Goal: Communication & Community: Answer question/provide support

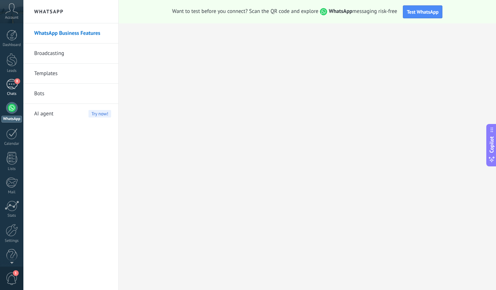
click at [16, 84] on div "8" at bounding box center [12, 84] width 12 height 10
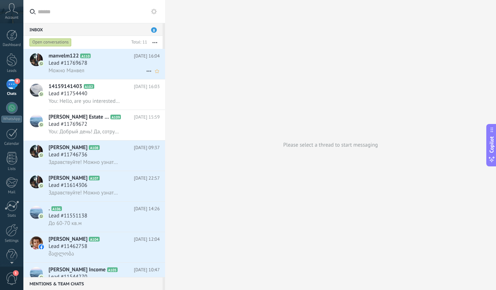
click at [87, 63] on span "Lead #11769678" at bounding box center [68, 63] width 39 height 7
click at [84, 65] on span "Lead #11769678" at bounding box center [68, 63] width 39 height 7
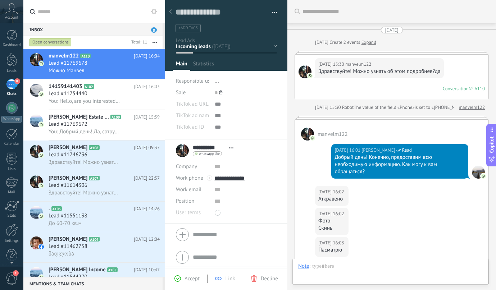
scroll to position [145, 0]
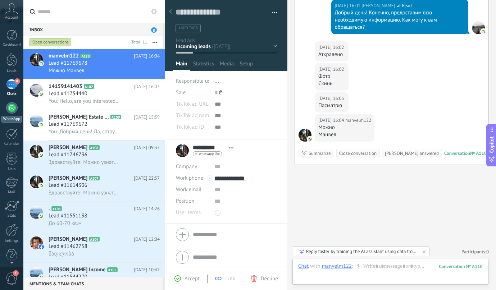
click at [11, 109] on div at bounding box center [12, 108] width 12 height 12
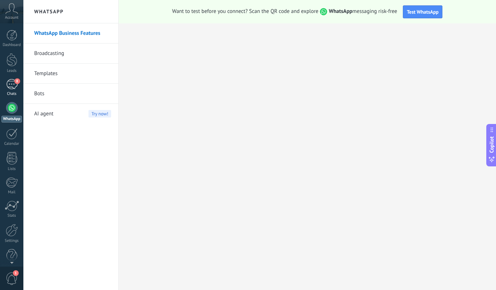
click at [14, 88] on div "8" at bounding box center [12, 84] width 12 height 10
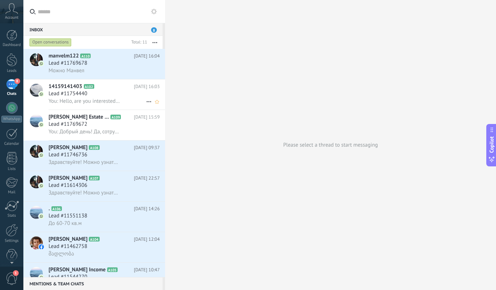
click at [118, 94] on div "Lead #11754440" at bounding box center [104, 93] width 111 height 7
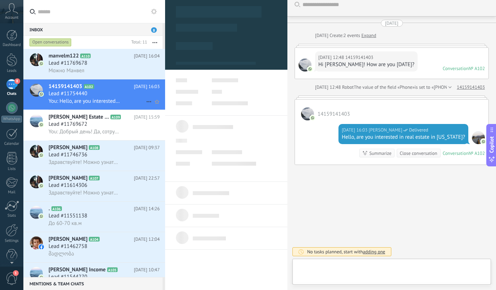
scroll to position [11, 0]
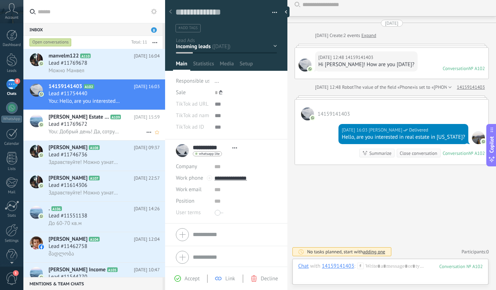
click at [68, 131] on span "You: Добрый день! Да, сотрудничаем" at bounding box center [85, 131] width 72 height 7
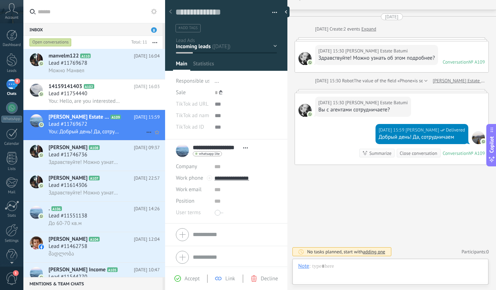
scroll to position [11, 0]
click at [90, 153] on h3 "Lead #11746736" at bounding box center [70, 154] width 42 height 7
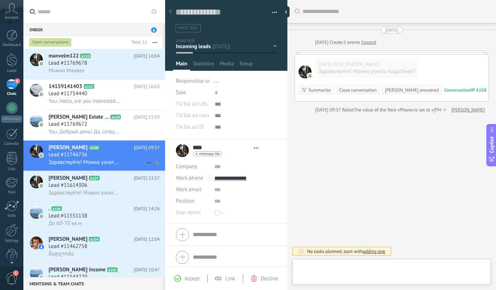
type textarea "**********"
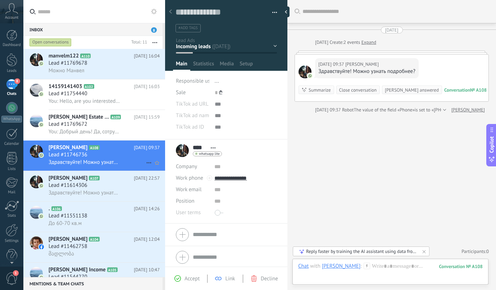
click at [104, 156] on div "Lead #11746736" at bounding box center [104, 154] width 111 height 7
click at [369, 41] on link "Expand" at bounding box center [368, 42] width 15 height 7
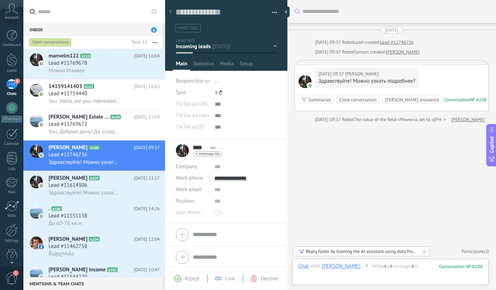
click at [380, 70] on div "[DATE] 09:37 [PERSON_NAME]! Можно узнать подробнее?" at bounding box center [367, 78] width 104 height 20
